Goal: Transaction & Acquisition: Purchase product/service

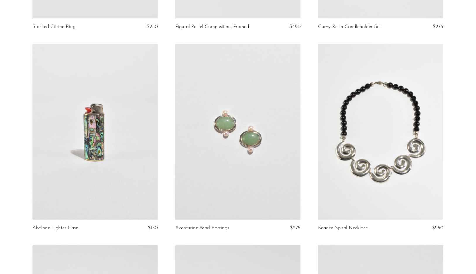
scroll to position [1821, 0]
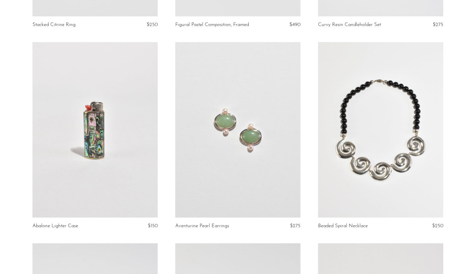
click at [273, 82] on link at bounding box center [237, 129] width 125 height 175
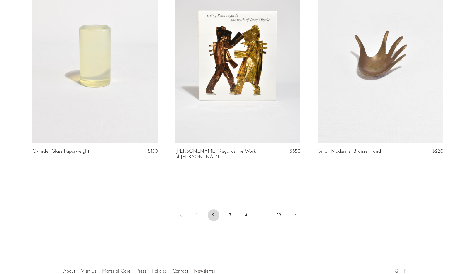
scroll to position [2298, 0]
click at [228, 213] on link "3" at bounding box center [230, 215] width 12 height 12
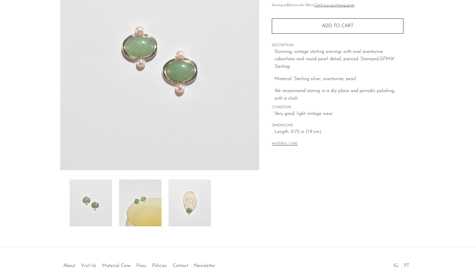
scroll to position [80, 0]
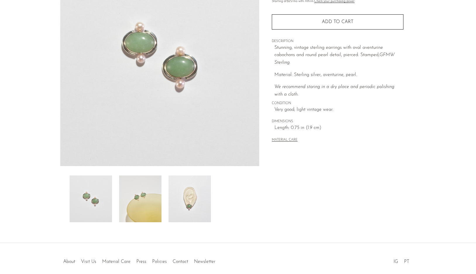
click at [144, 206] on img at bounding box center [140, 198] width 42 height 47
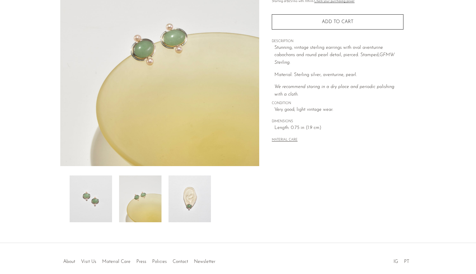
click at [186, 192] on img at bounding box center [189, 198] width 42 height 47
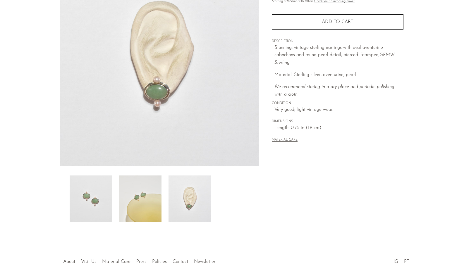
click at [90, 204] on img at bounding box center [91, 198] width 42 height 47
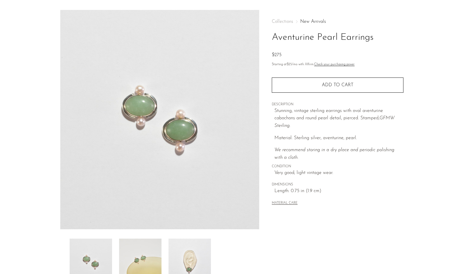
scroll to position [6, 0]
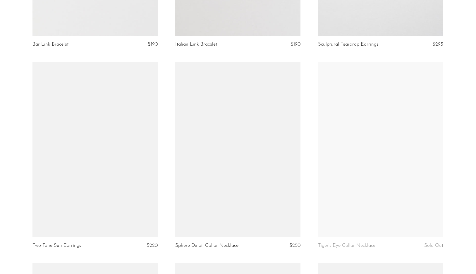
scroll to position [394, 0]
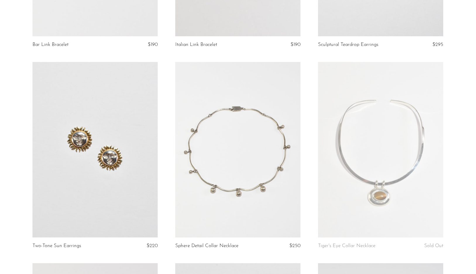
click at [205, 189] on link at bounding box center [237, 149] width 125 height 175
click at [134, 135] on link at bounding box center [94, 149] width 125 height 175
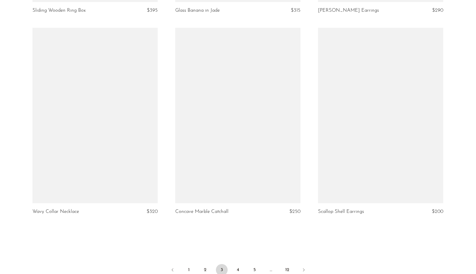
scroll to position [2253, 0]
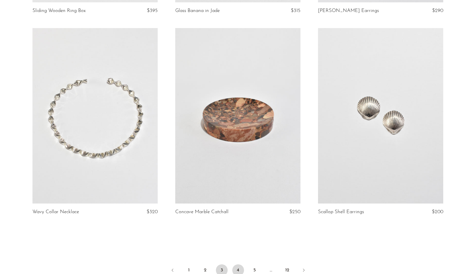
click at [237, 264] on link "4" at bounding box center [238, 270] width 12 height 12
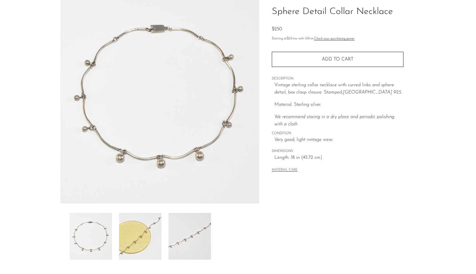
scroll to position [45, 0]
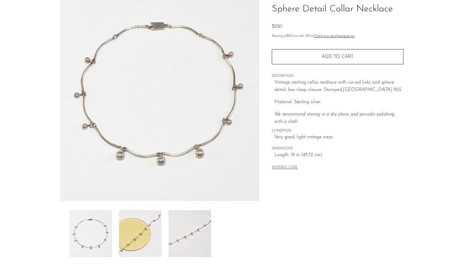
click at [153, 230] on img at bounding box center [140, 233] width 42 height 47
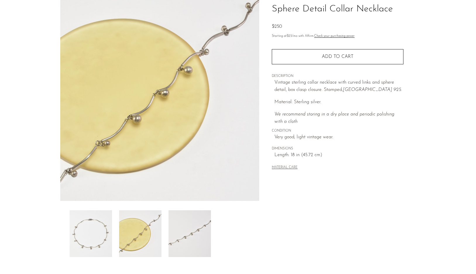
click at [179, 233] on img at bounding box center [189, 233] width 42 height 47
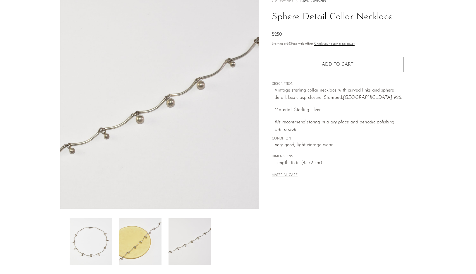
scroll to position [38, 0]
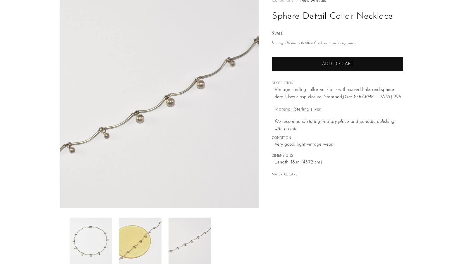
click at [302, 67] on button "Add to cart" at bounding box center [338, 63] width 132 height 15
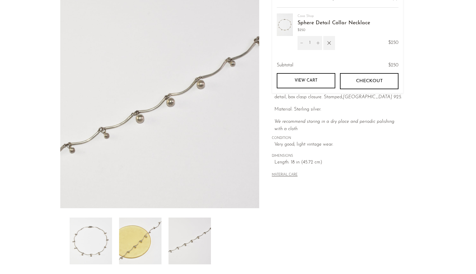
click at [308, 99] on p "Vintage sterling collar necklace with curved links and sphere detail, box clasp…" at bounding box center [338, 93] width 129 height 15
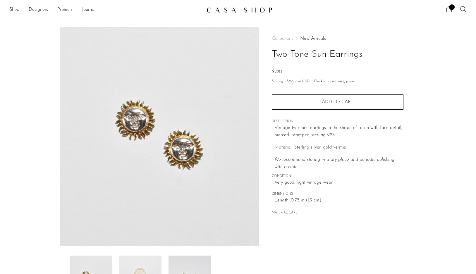
click at [172, 156] on img at bounding box center [159, 136] width 199 height 219
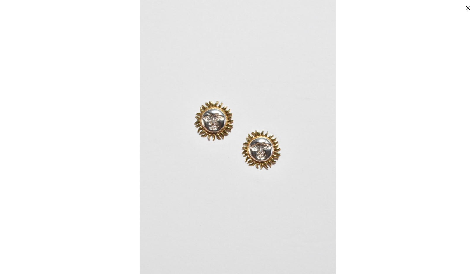
click at [211, 137] on img at bounding box center [238, 137] width 196 height 274
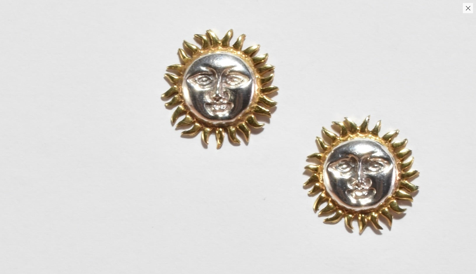
click at [212, 134] on img at bounding box center [291, 137] width 585 height 818
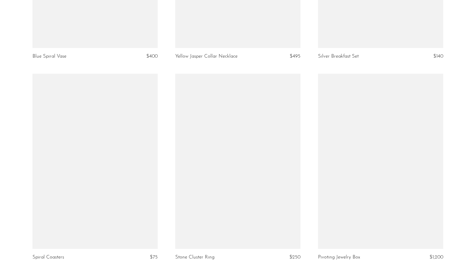
scroll to position [589, 0]
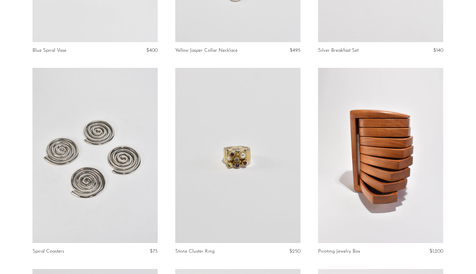
click at [265, 188] on link at bounding box center [237, 155] width 125 height 175
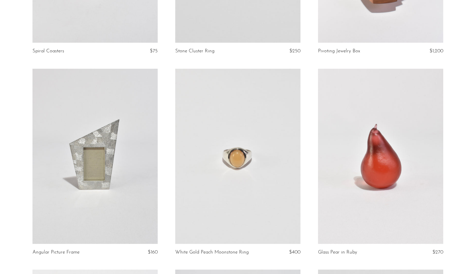
scroll to position [794, 0]
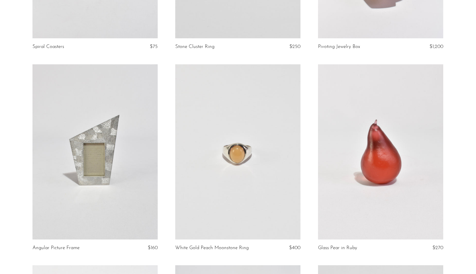
click at [267, 198] on link at bounding box center [237, 151] width 125 height 175
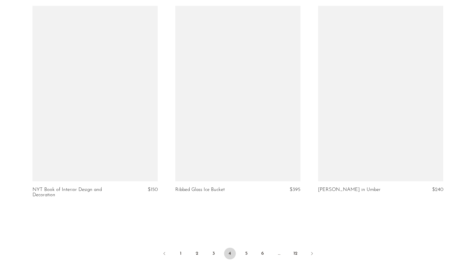
scroll to position [2265, 0]
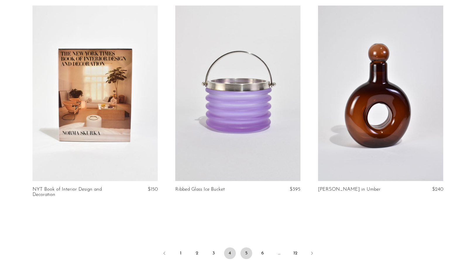
click at [246, 248] on link "5" at bounding box center [246, 253] width 12 height 12
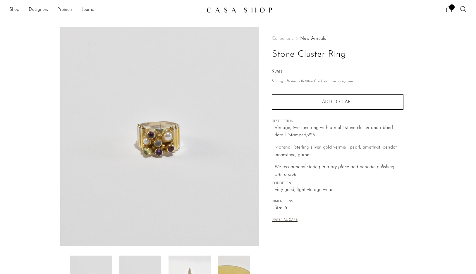
click at [158, 145] on img at bounding box center [159, 136] width 199 height 219
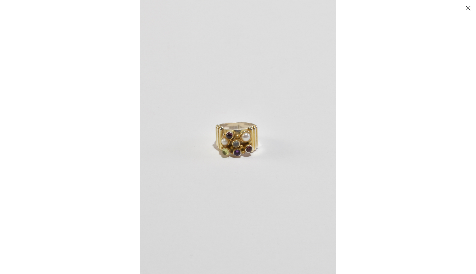
click at [220, 137] on img at bounding box center [238, 137] width 196 height 274
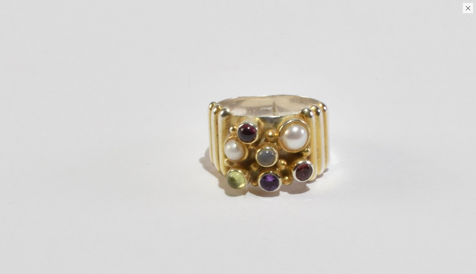
click at [237, 122] on img at bounding box center [272, 137] width 558 height 782
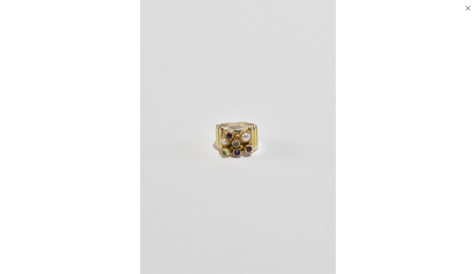
click at [468, 5] on button "Close" at bounding box center [467, 8] width 10 height 10
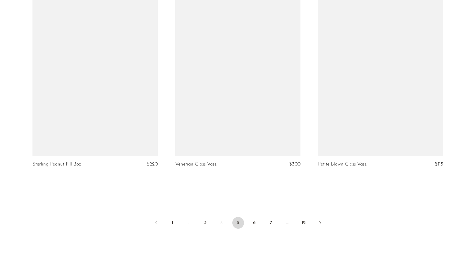
scroll to position [2286, 0]
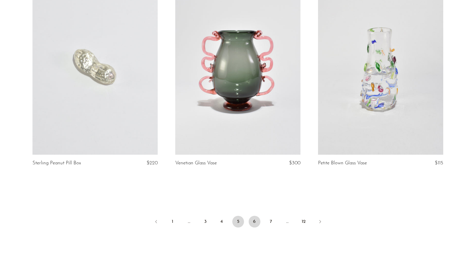
click at [255, 219] on link "6" at bounding box center [254, 222] width 12 height 12
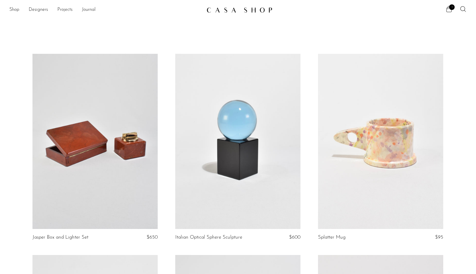
click at [285, 188] on link at bounding box center [237, 141] width 125 height 175
click at [15, 9] on link "Shop" at bounding box center [14, 10] width 10 height 8
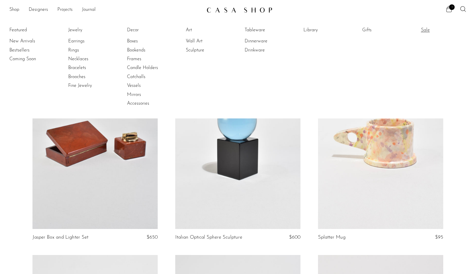
click at [424, 28] on link "Sale" at bounding box center [443, 30] width 44 height 6
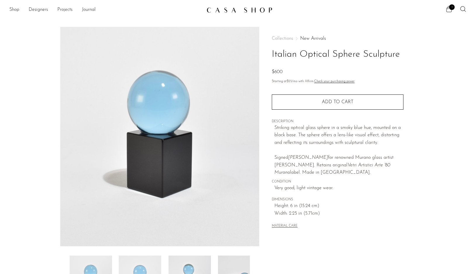
click at [243, 176] on img at bounding box center [159, 136] width 199 height 219
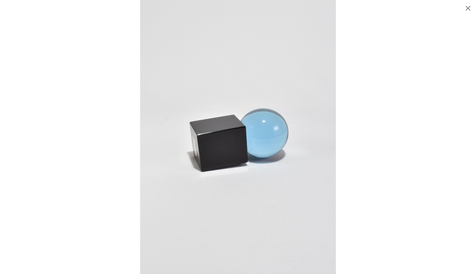
click at [467, 11] on button "Close" at bounding box center [467, 8] width 10 height 10
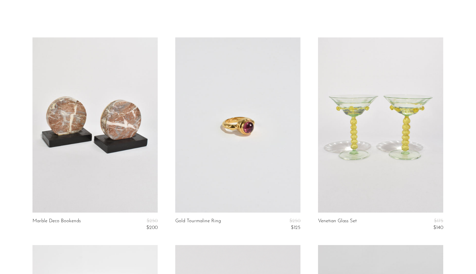
scroll to position [22, 0]
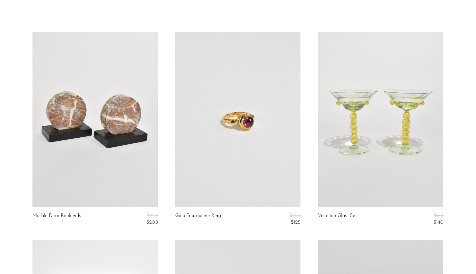
click at [254, 146] on link at bounding box center [237, 119] width 125 height 175
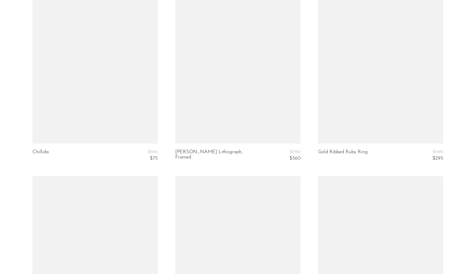
scroll to position [1954, 0]
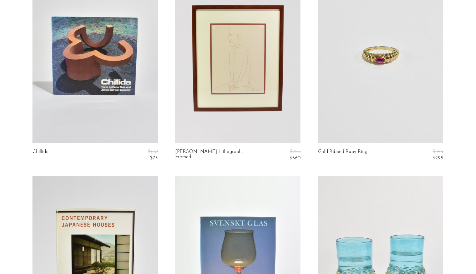
click at [352, 56] on link at bounding box center [380, 55] width 125 height 175
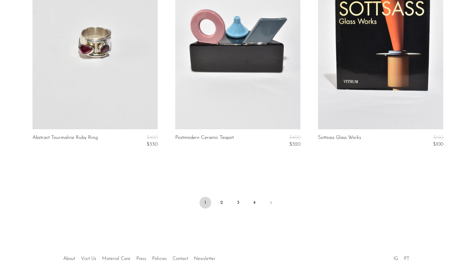
scroll to position [2378, 0]
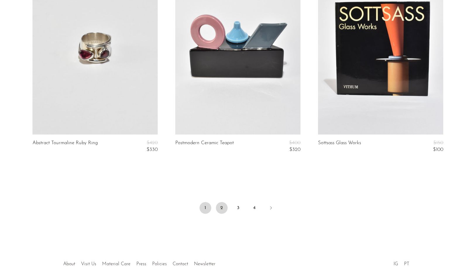
click at [223, 206] on link "2" at bounding box center [222, 208] width 12 height 12
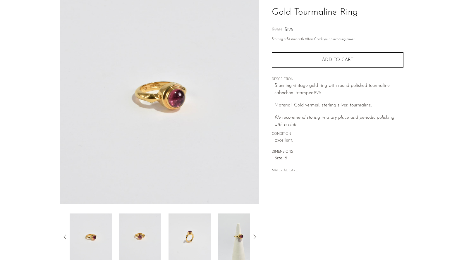
scroll to position [45, 0]
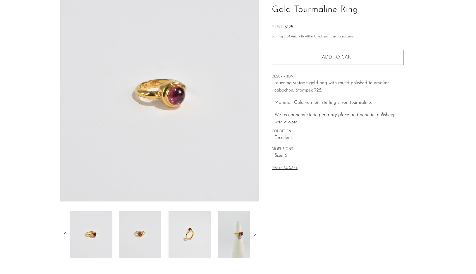
click at [185, 233] on img at bounding box center [189, 234] width 42 height 47
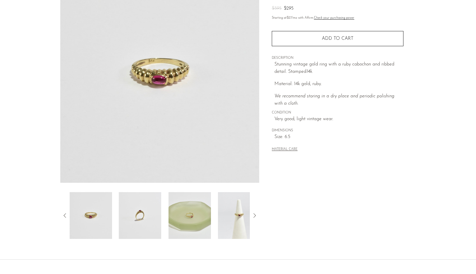
scroll to position [65, 0]
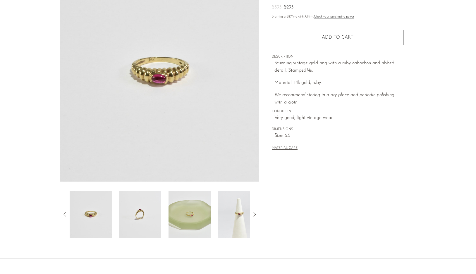
click at [233, 215] on img at bounding box center [239, 214] width 42 height 47
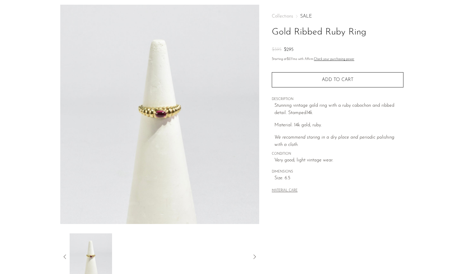
scroll to position [22, 0]
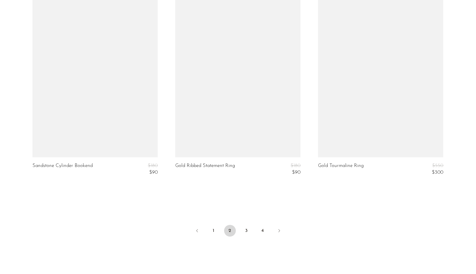
scroll to position [2355, 0]
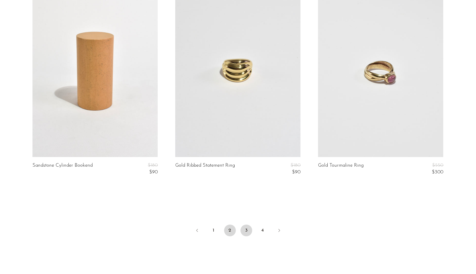
click at [244, 231] on link "3" at bounding box center [246, 230] width 12 height 12
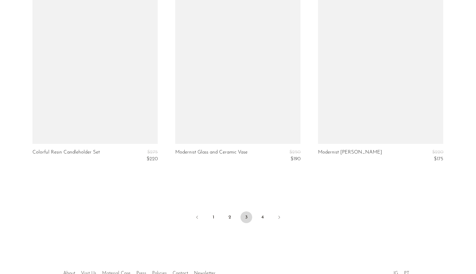
scroll to position [2407, 0]
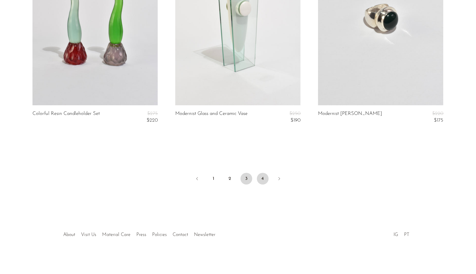
click at [264, 177] on link "4" at bounding box center [263, 179] width 12 height 12
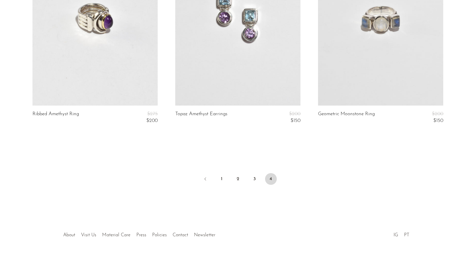
scroll to position [1577, 0]
click at [395, 235] on link "IG" at bounding box center [395, 234] width 5 height 5
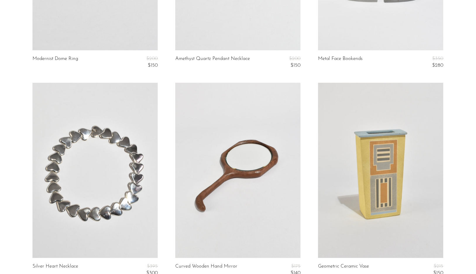
scroll to position [0, 0]
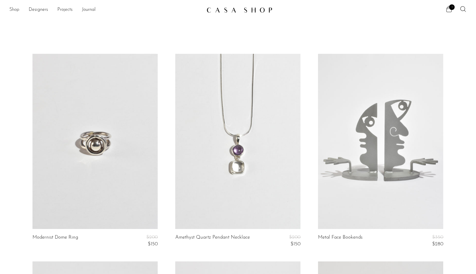
click at [15, 8] on link "Shop" at bounding box center [14, 10] width 10 height 8
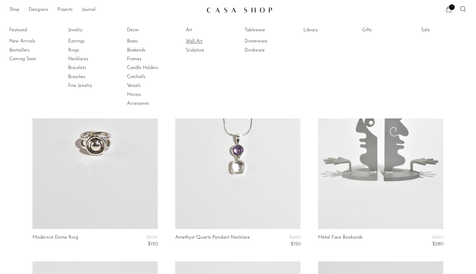
click at [191, 39] on link "Wall Art" at bounding box center [208, 41] width 44 height 6
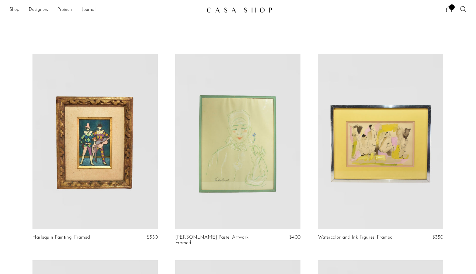
click at [230, 121] on link at bounding box center [237, 141] width 125 height 175
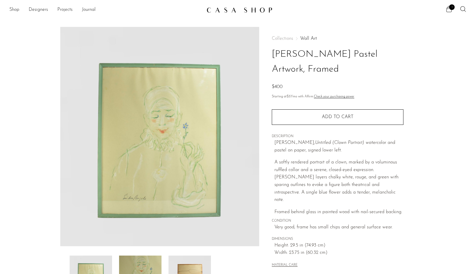
click at [164, 118] on img at bounding box center [159, 136] width 199 height 219
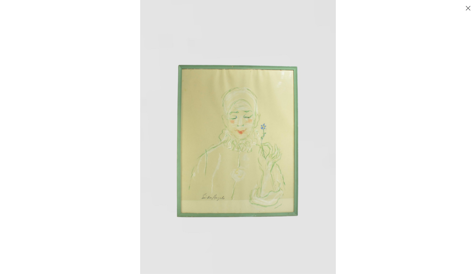
click at [239, 121] on img at bounding box center [238, 137] width 196 height 274
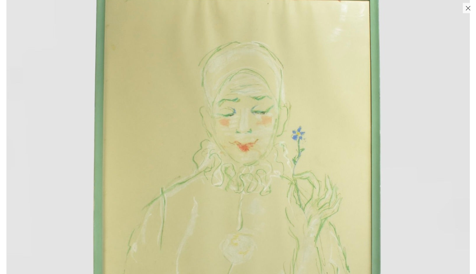
click at [239, 121] on img at bounding box center [237, 159] width 463 height 648
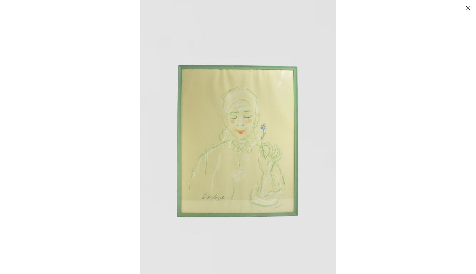
click at [468, 7] on button "Close" at bounding box center [467, 8] width 10 height 10
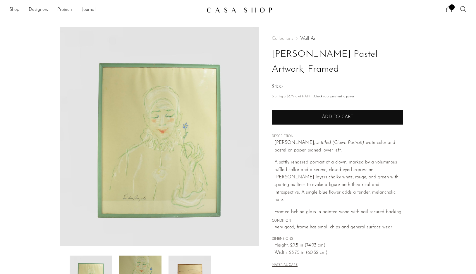
click at [347, 120] on button "Add to cart" at bounding box center [338, 116] width 132 height 15
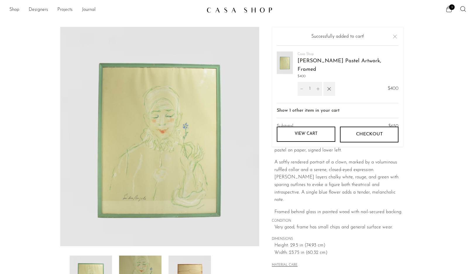
click at [339, 176] on p "A softly rendered portrait of a clown, marked by a voluminous ruffled collar an…" at bounding box center [338, 181] width 129 height 45
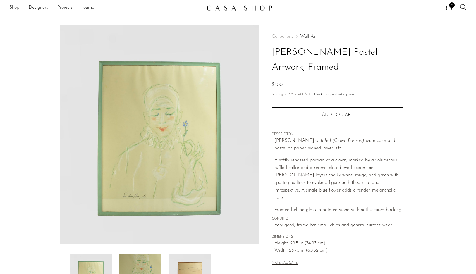
scroll to position [3, 0]
click at [448, 6] on icon at bounding box center [448, 6] width 7 height 7
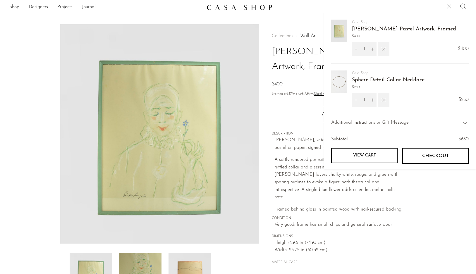
click at [301, 192] on p "A softly rendered portrait of a clown, marked by a voluminous ruffled collar an…" at bounding box center [338, 178] width 129 height 45
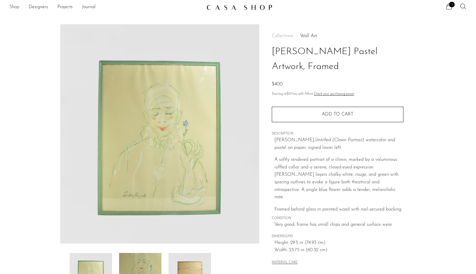
click at [17, 6] on link "Shop" at bounding box center [14, 8] width 10 height 8
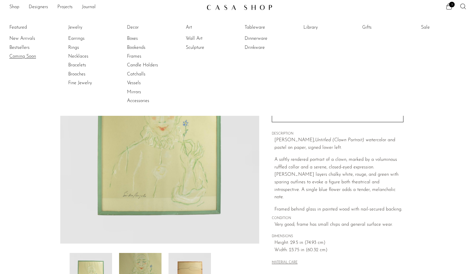
click at [21, 55] on link "Coming Soon" at bounding box center [31, 56] width 44 height 6
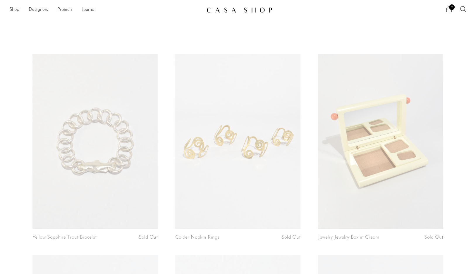
click at [449, 8] on span "2" at bounding box center [452, 7] width 6 height 6
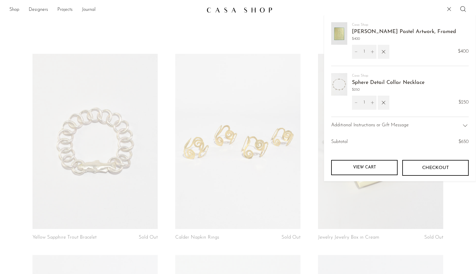
click at [373, 166] on link "View cart" at bounding box center [364, 167] width 66 height 15
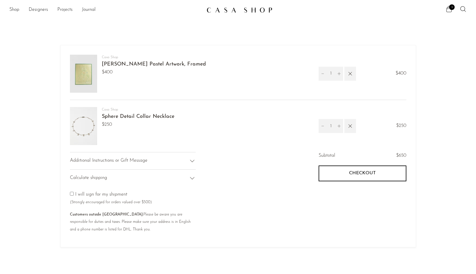
click at [193, 178] on icon at bounding box center [192, 178] width 4 height 2
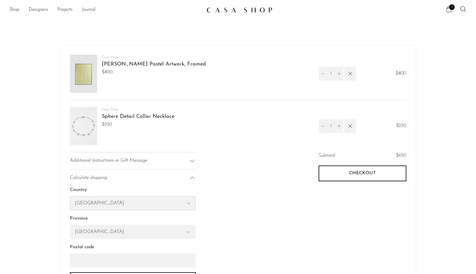
click at [153, 201] on select "[GEOGRAPHIC_DATA] [GEOGRAPHIC_DATA] [GEOGRAPHIC_DATA] [GEOGRAPHIC_DATA] --- [GE…" at bounding box center [132, 202] width 125 height 13
select select "[GEOGRAPHIC_DATA]"
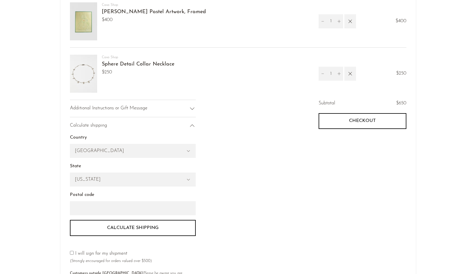
scroll to position [60, 0]
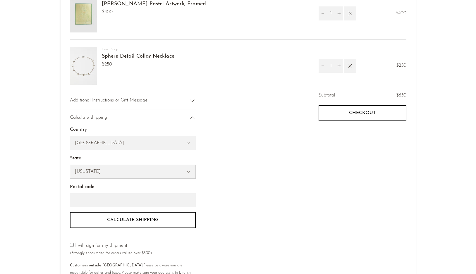
click at [179, 177] on select "[US_STATE] [US_STATE] [US_STATE] [US_STATE] [US_STATE] Armed Forces Americas Ar…" at bounding box center [132, 171] width 125 height 13
select select "[US_STATE]"
click at [139, 200] on input "Postal code" at bounding box center [133, 200] width 126 height 14
type input "11237"
click at [116, 221] on button "Calculate shipping" at bounding box center [133, 220] width 126 height 16
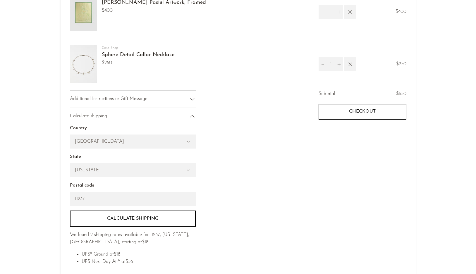
scroll to position [58, 0]
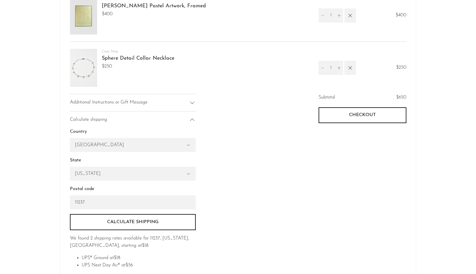
click at [355, 114] on span "Checkout" at bounding box center [362, 115] width 27 height 6
